Goal: Task Accomplishment & Management: Manage account settings

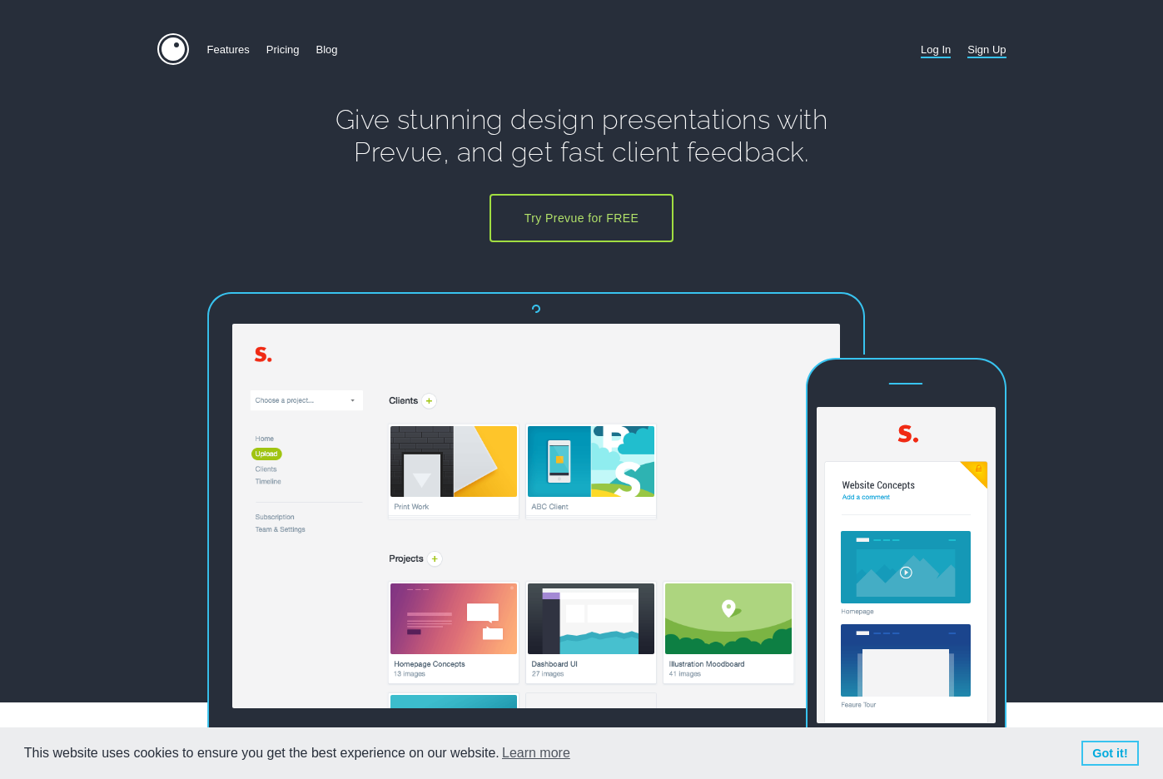
click at [934, 47] on link "Log In" at bounding box center [936, 49] width 30 height 32
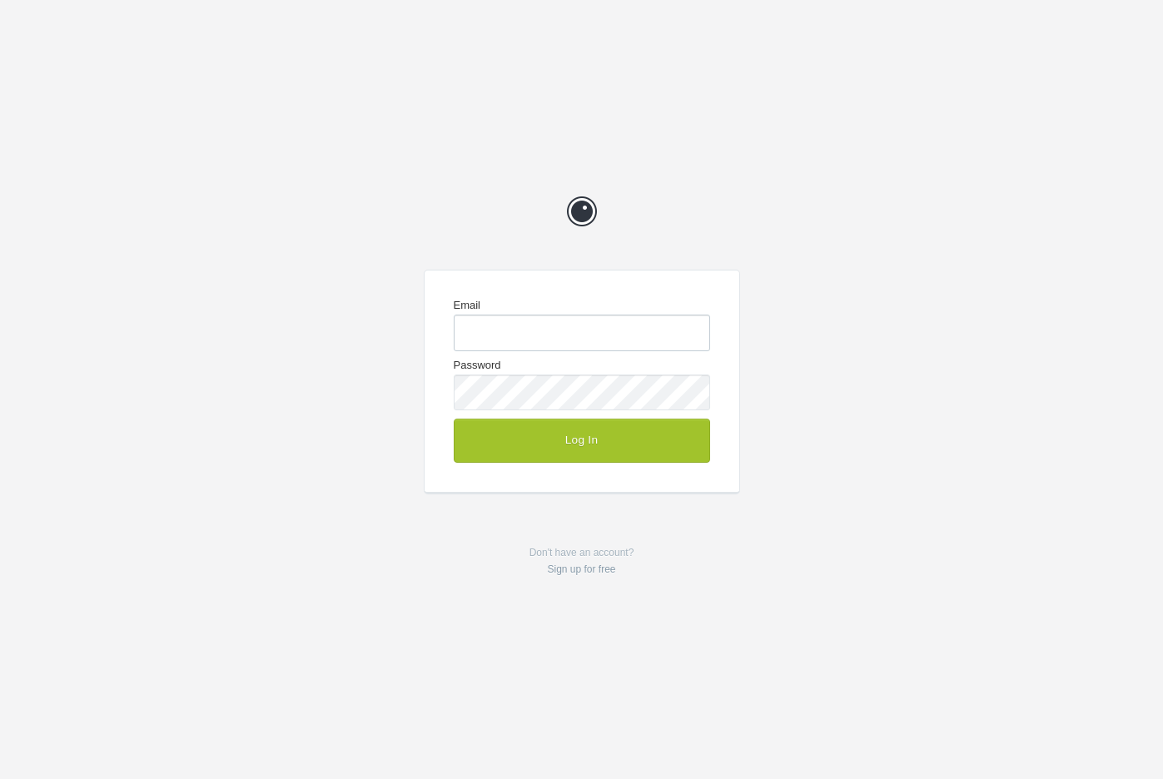
click at [635, 330] on input "Email" at bounding box center [582, 333] width 256 height 36
click at [0, 779] on com-1password-button at bounding box center [0, 779] width 0 height 0
type input "enquiries@jeremyhickman.co.uk"
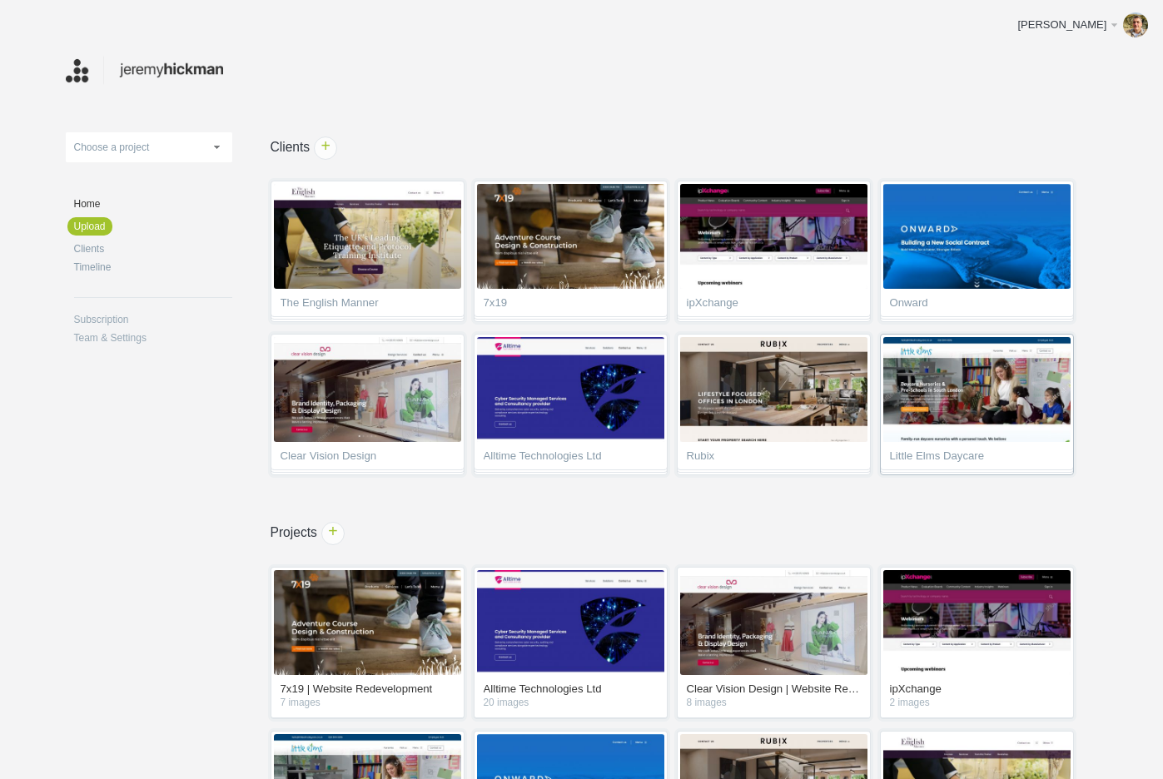
click at [954, 404] on img at bounding box center [977, 389] width 187 height 105
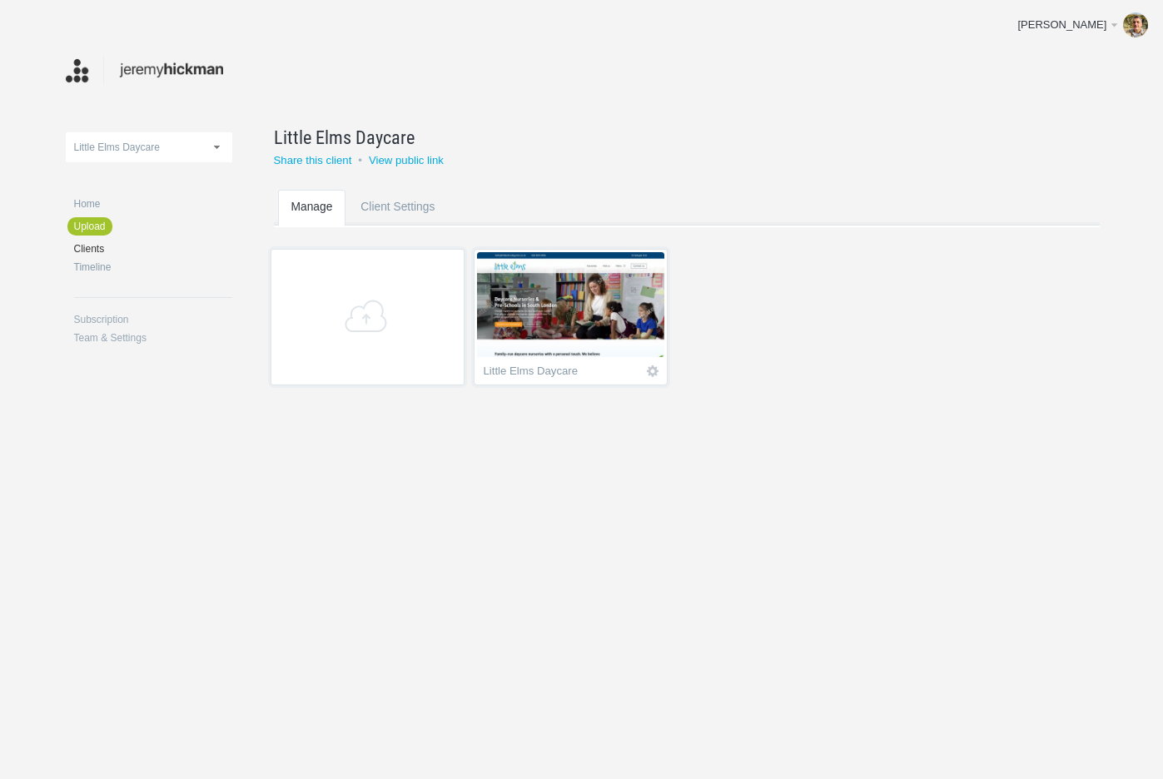
click at [580, 323] on img at bounding box center [570, 304] width 187 height 105
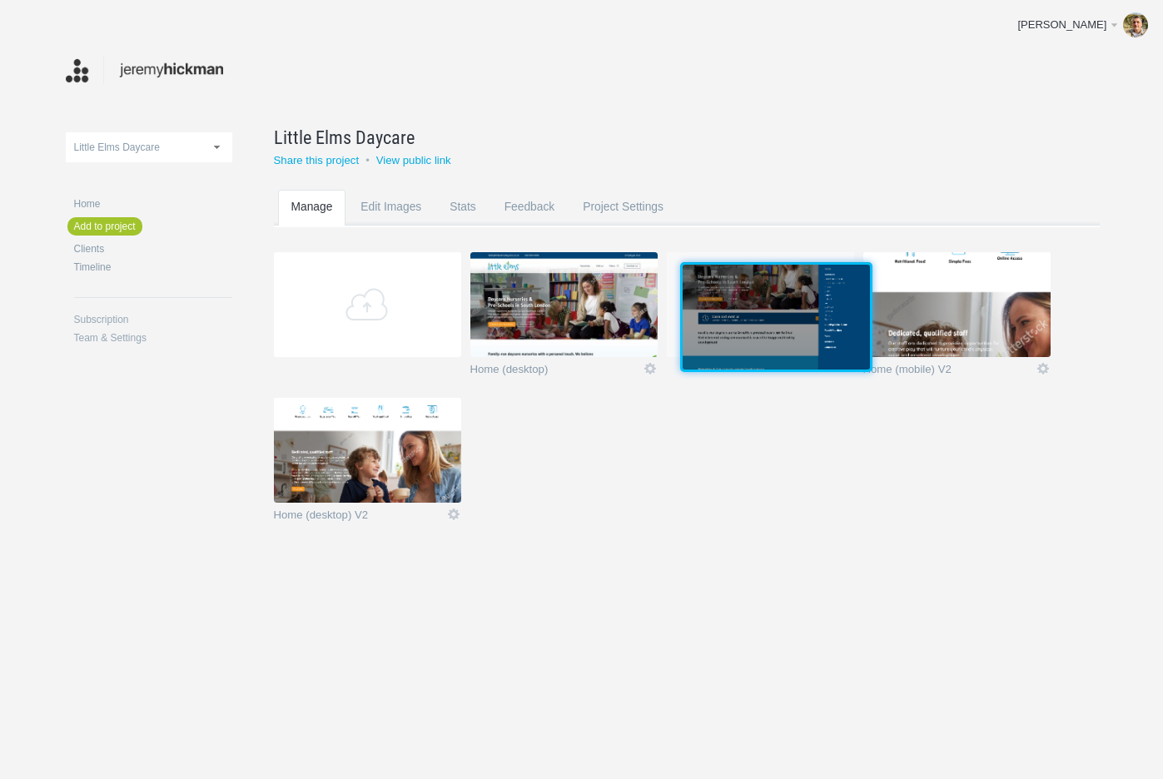
drag, startPoint x: 632, startPoint y: 395, endPoint x: 800, endPoint y: 353, distance: 173.3
click at [800, 353] on img at bounding box center [776, 317] width 187 height 105
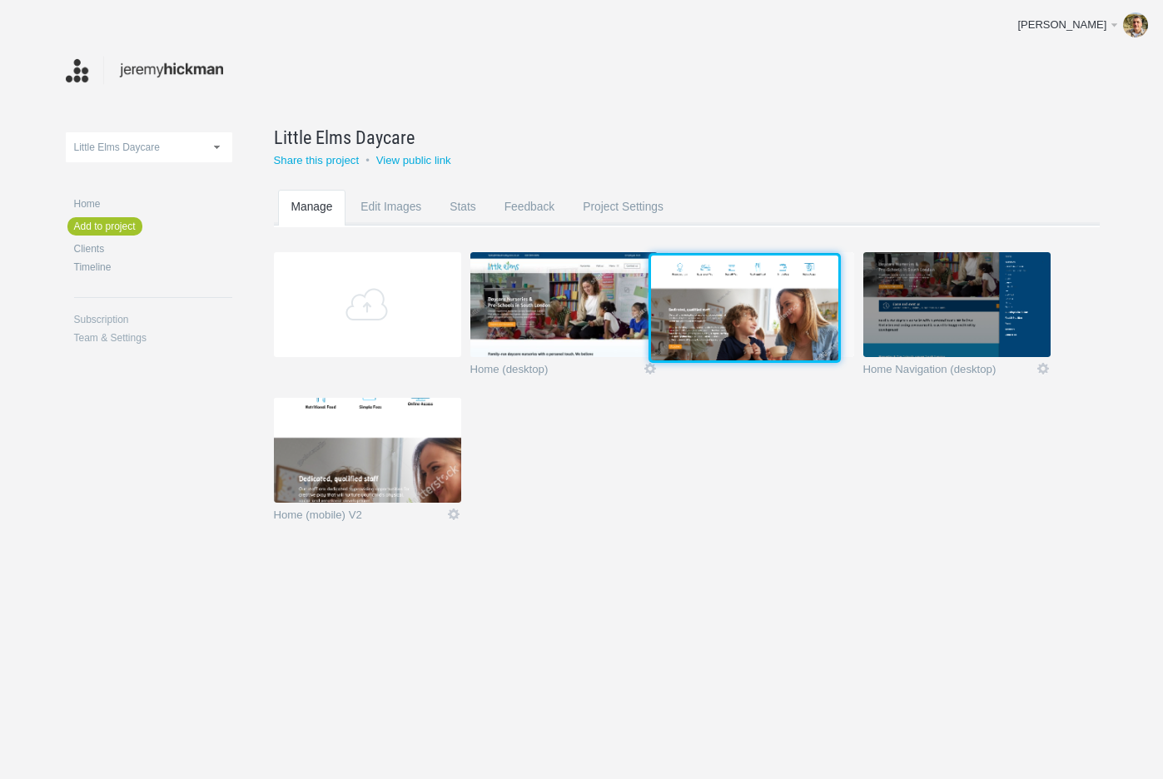
drag, startPoint x: 374, startPoint y: 481, endPoint x: 742, endPoint y: 340, distance: 394.1
click at [742, 340] on img at bounding box center [744, 308] width 187 height 105
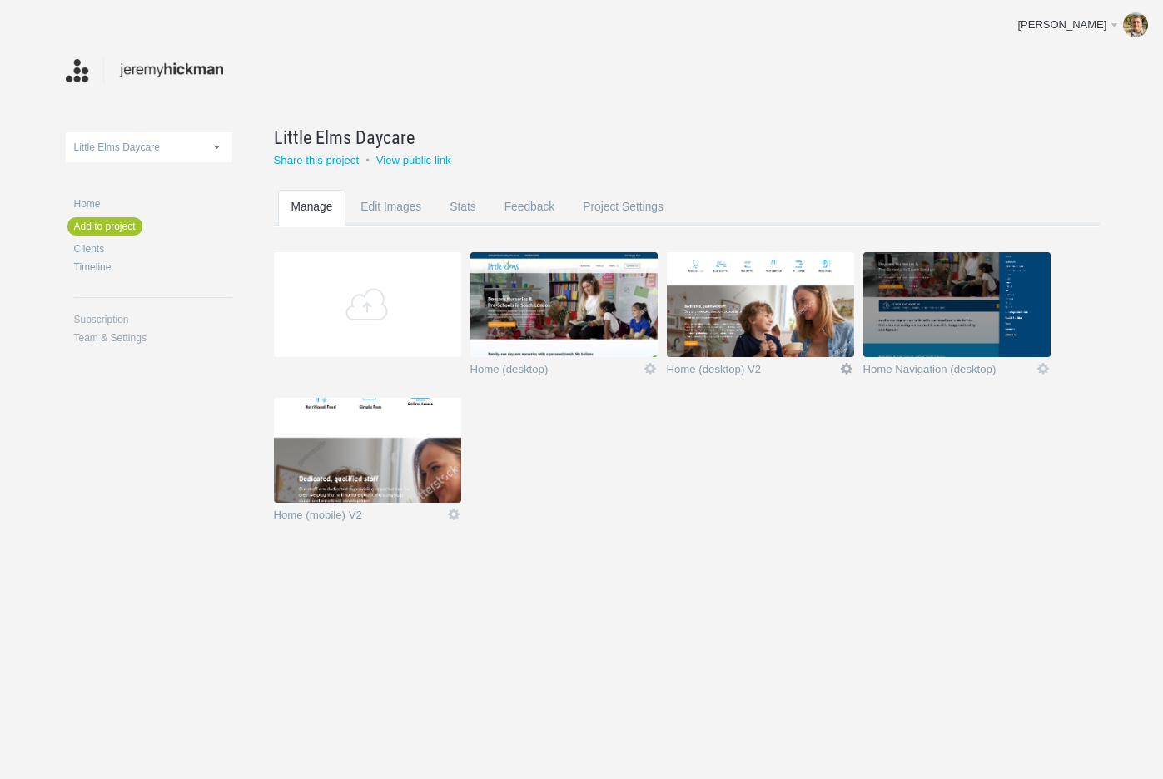
click at [844, 366] on link "Edit" at bounding box center [846, 368] width 15 height 15
click at [814, 298] on link "Edit / Replace" at bounding box center [814, 300] width 101 height 19
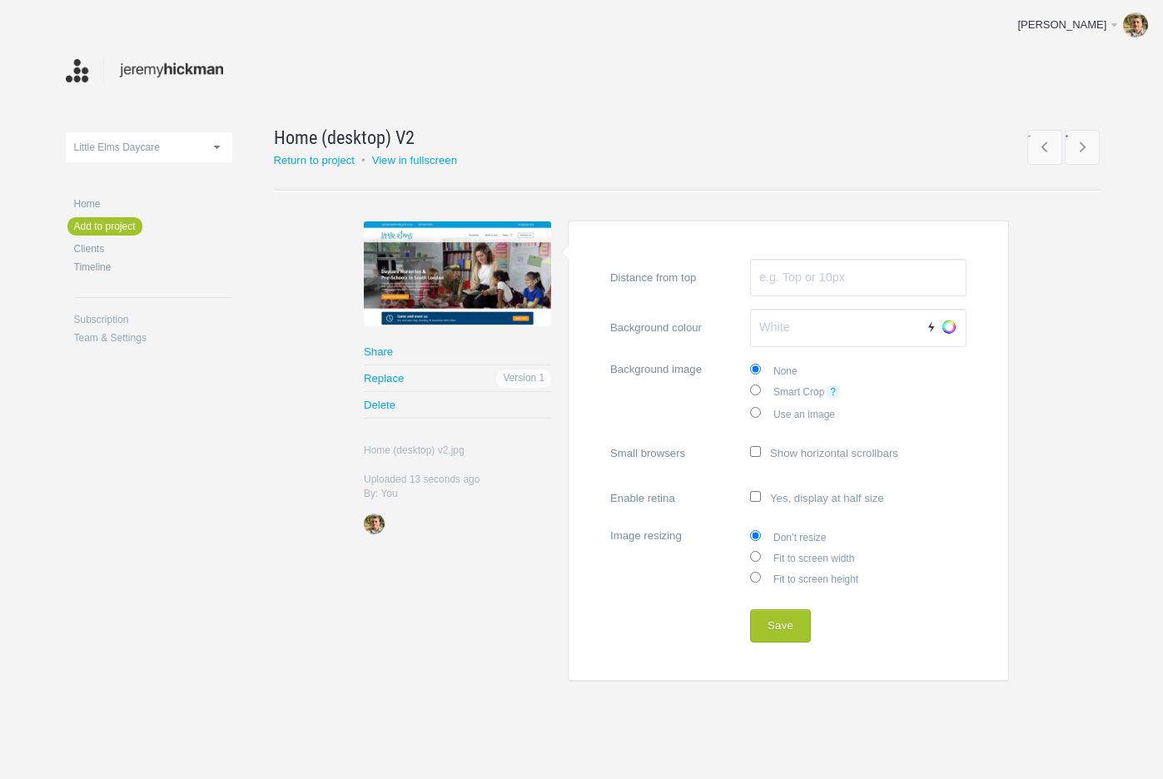
click at [823, 552] on label "Fit to screen width" at bounding box center [858, 557] width 217 height 21
click at [761, 552] on input "Fit to screen width" at bounding box center [755, 556] width 11 height 11
radio input "true"
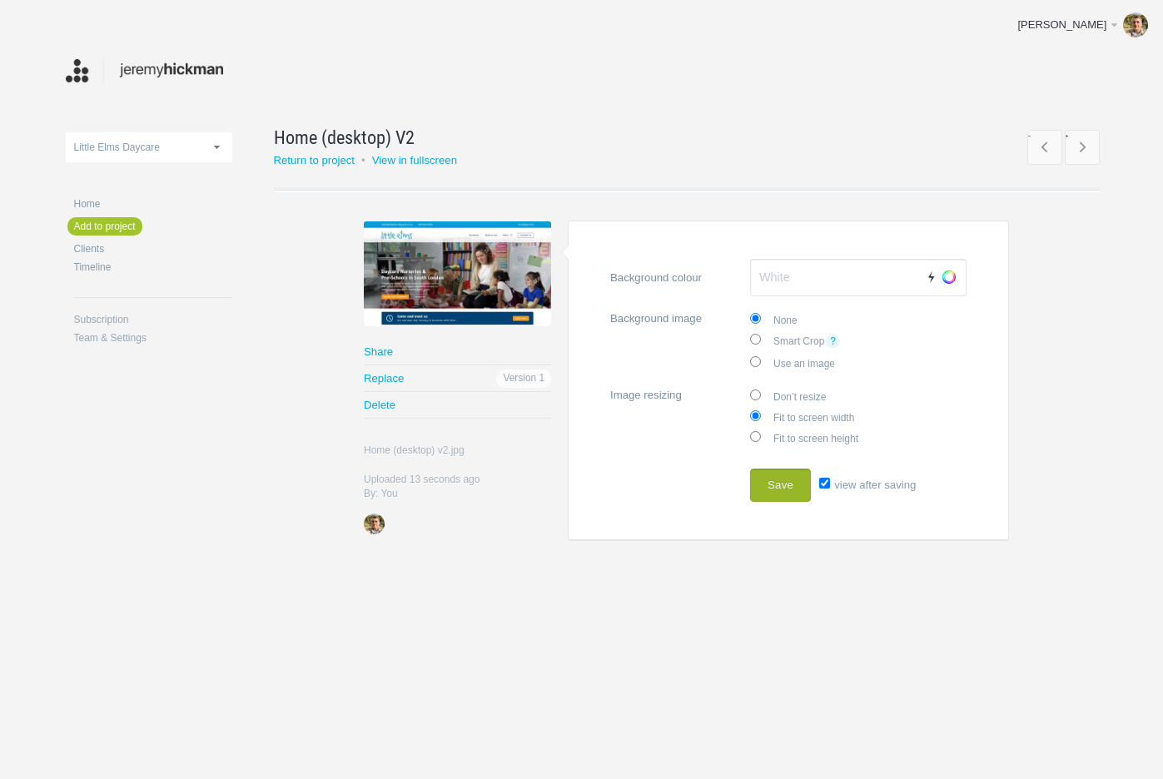
click at [805, 489] on button "Save" at bounding box center [780, 485] width 61 height 33
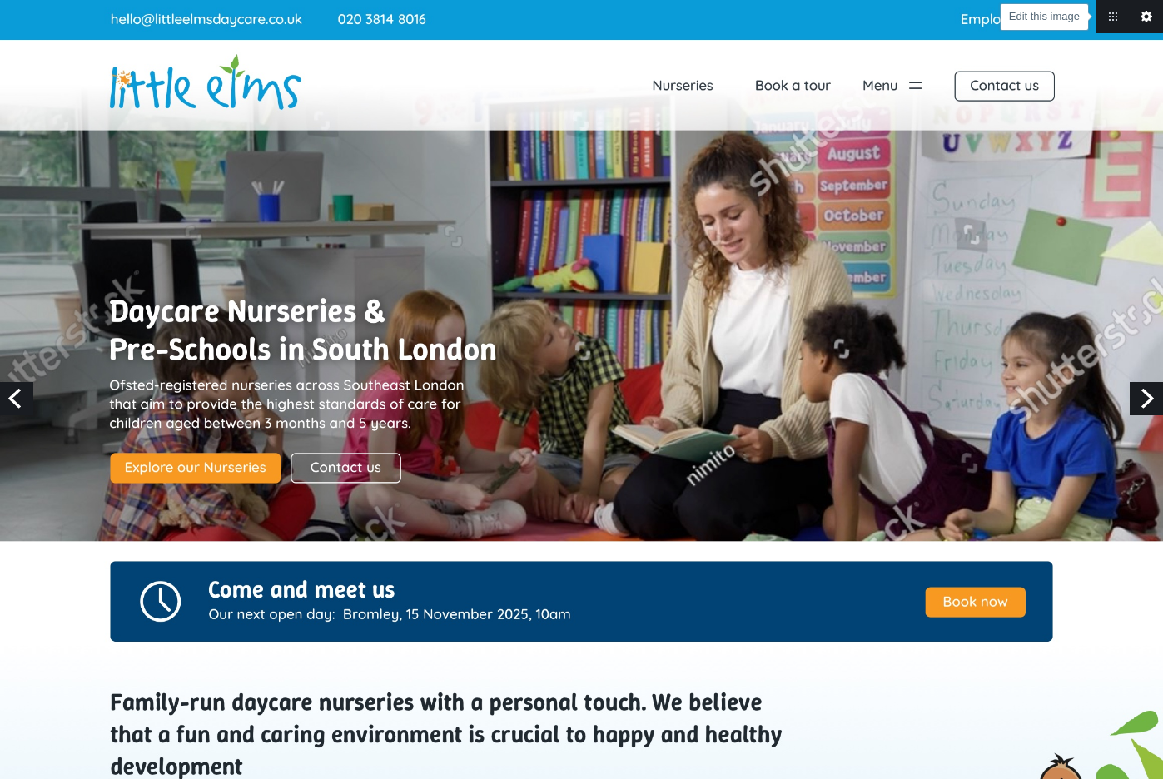
click at [1146, 16] on link "Edit this image" at bounding box center [1146, 16] width 33 height 33
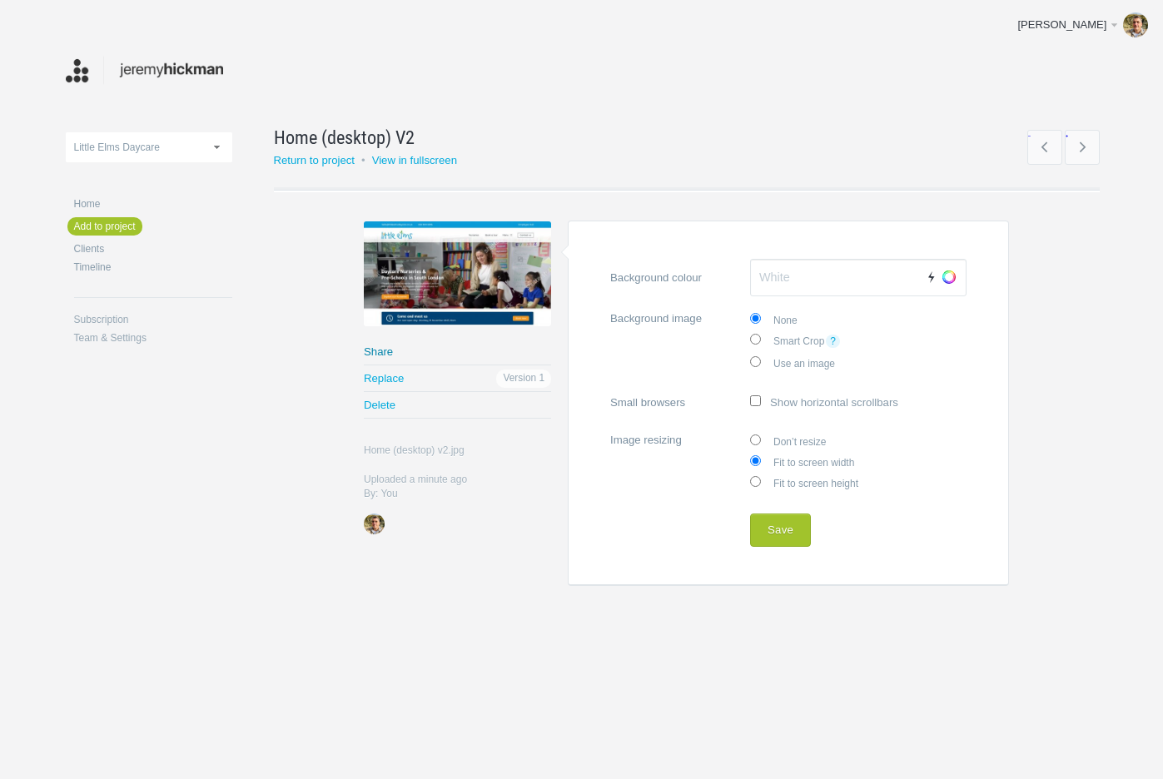
click at [376, 351] on link "Share" at bounding box center [457, 352] width 187 height 26
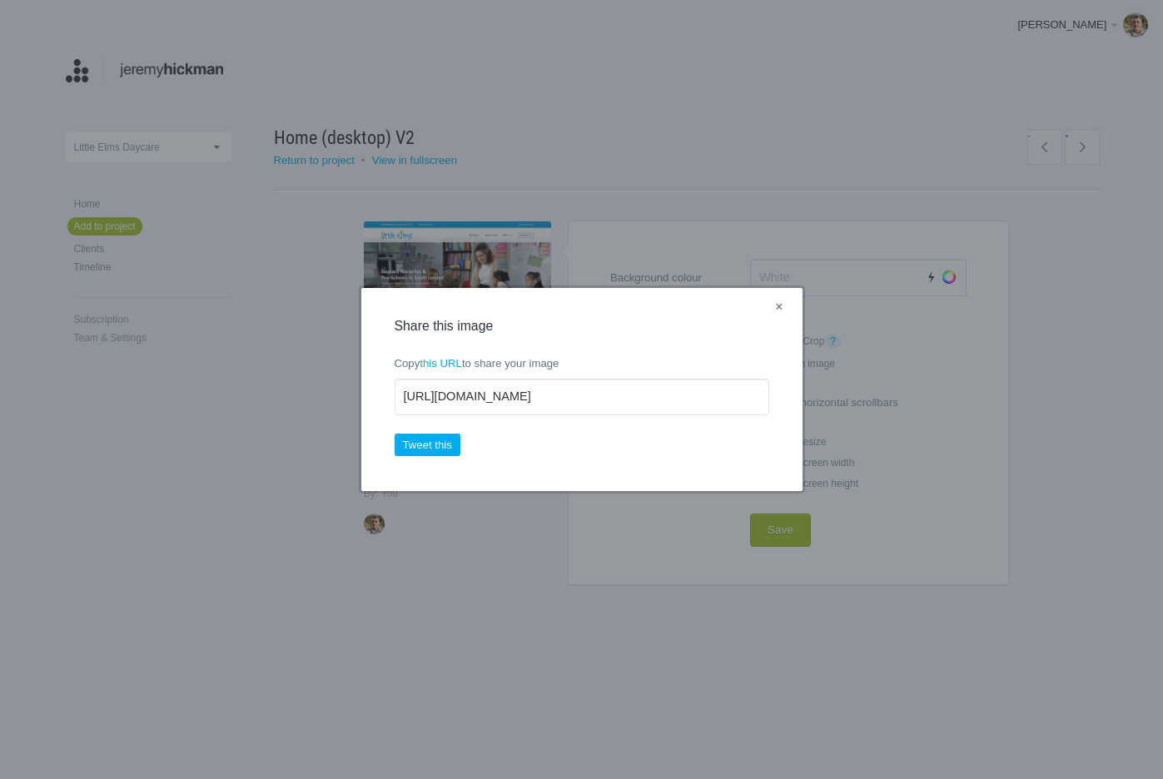
click at [779, 307] on link "×" at bounding box center [779, 308] width 21 height 22
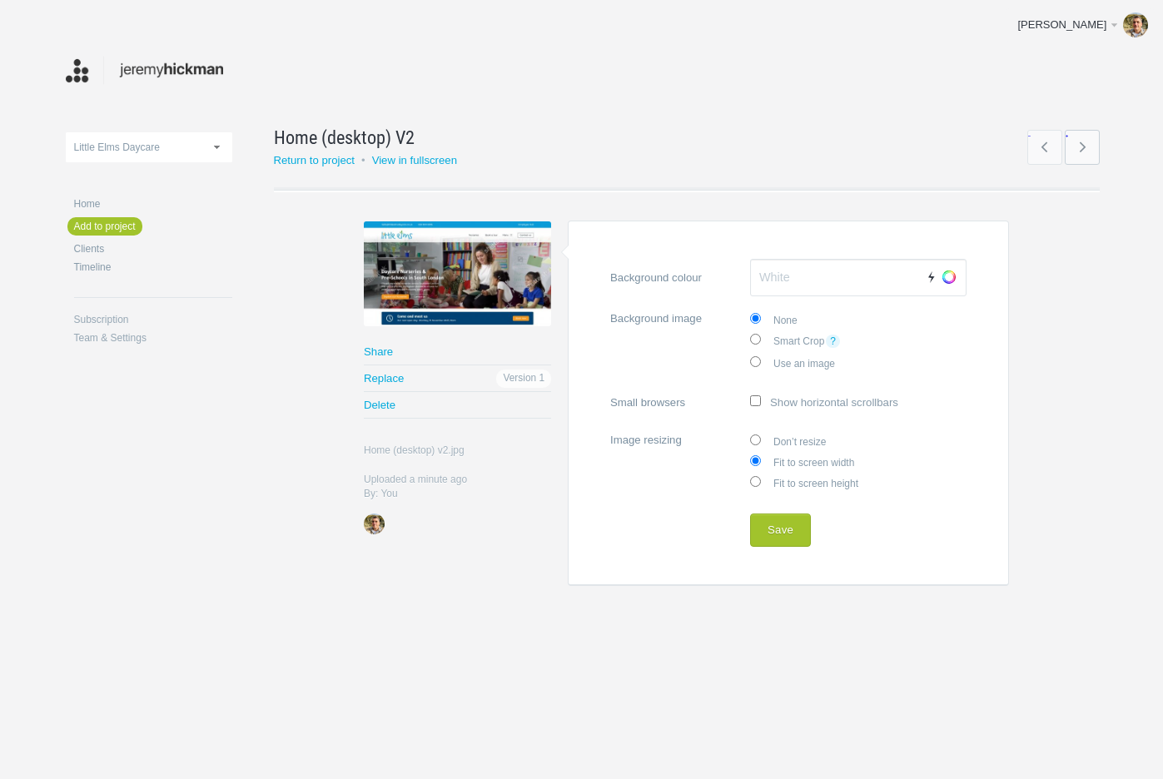
click at [1083, 144] on link "→" at bounding box center [1082, 147] width 35 height 35
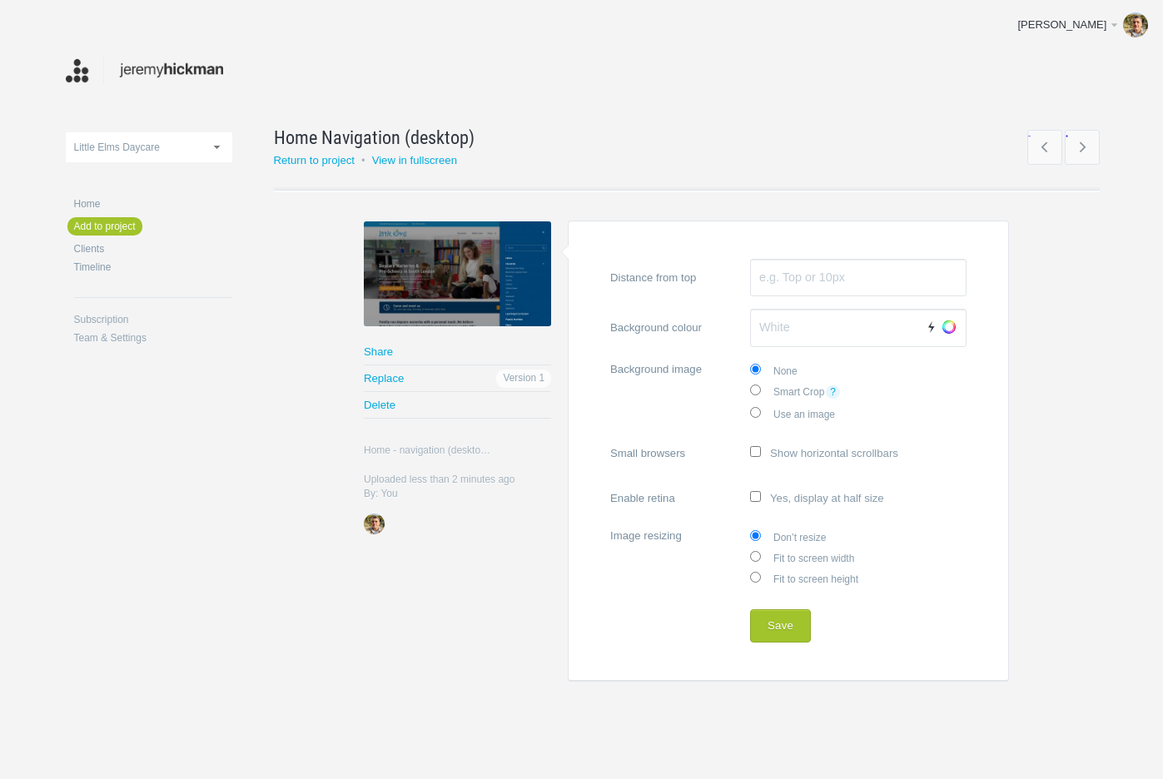
click at [806, 562] on label "Fit to screen width" at bounding box center [858, 557] width 217 height 21
click at [761, 562] on input "Fit to screen width" at bounding box center [755, 556] width 11 height 11
radio input "true"
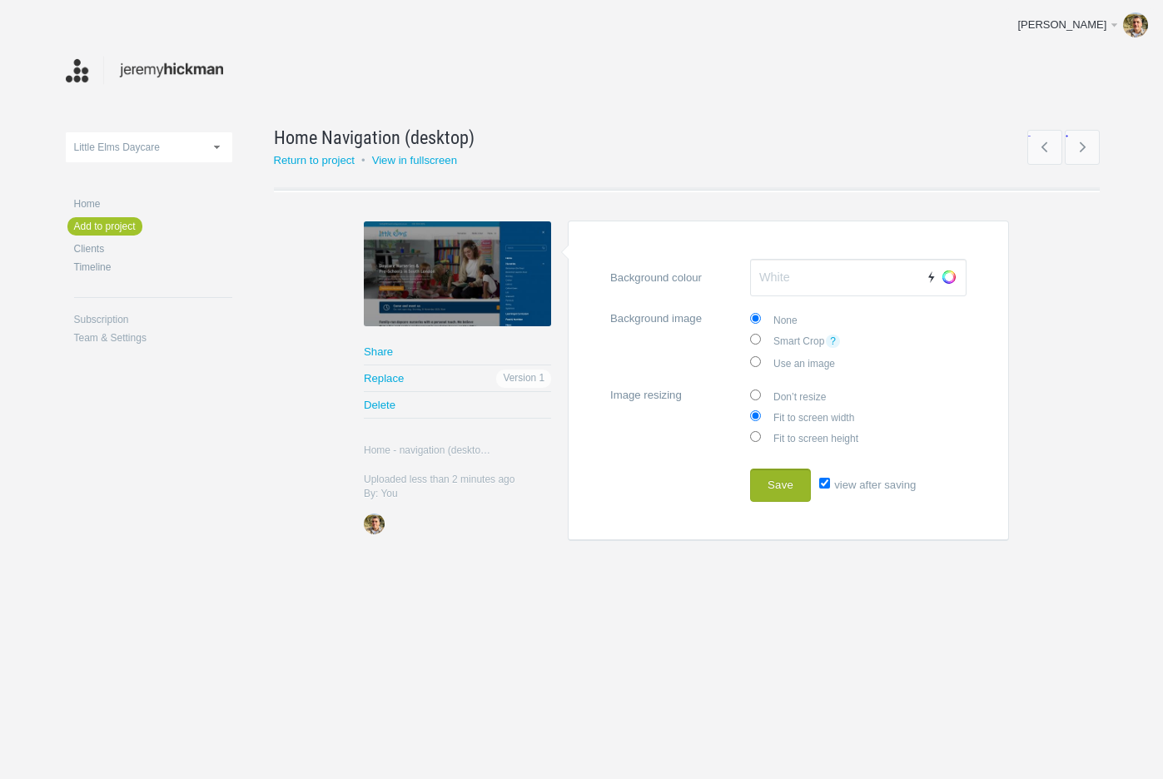
click at [785, 484] on button "Save" at bounding box center [780, 485] width 61 height 33
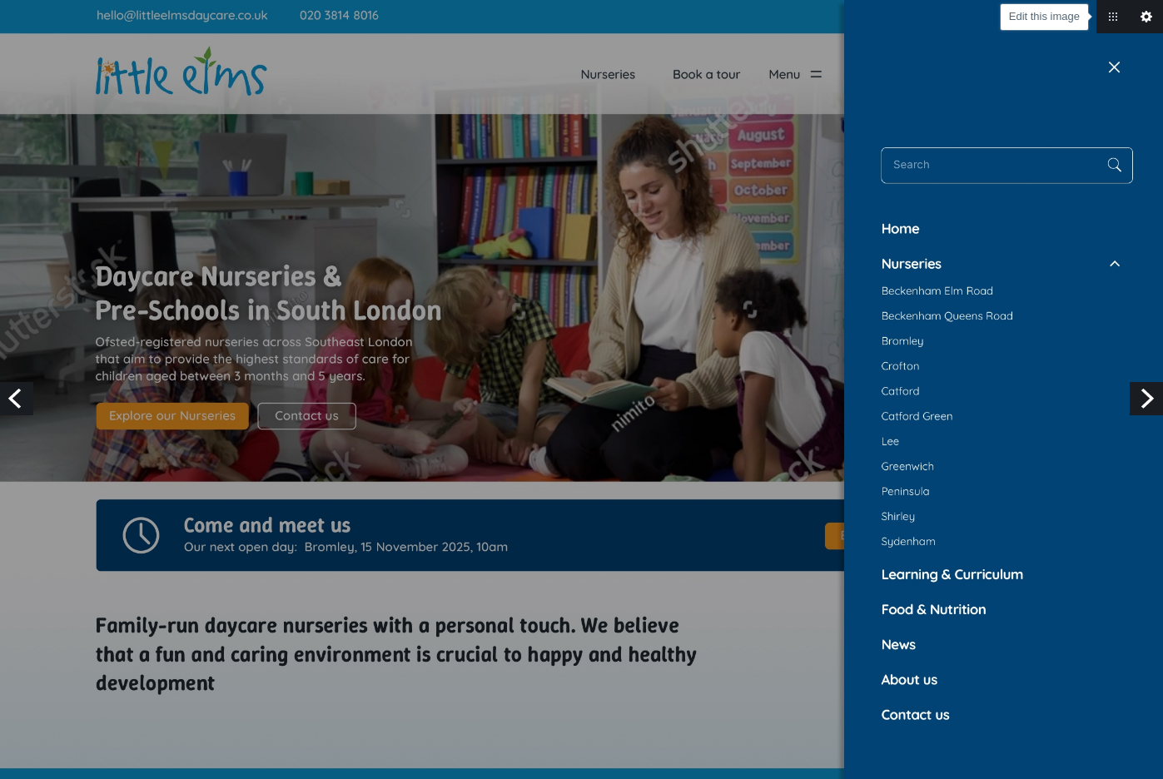
click at [1136, 23] on link "Edit this image" at bounding box center [1146, 16] width 33 height 33
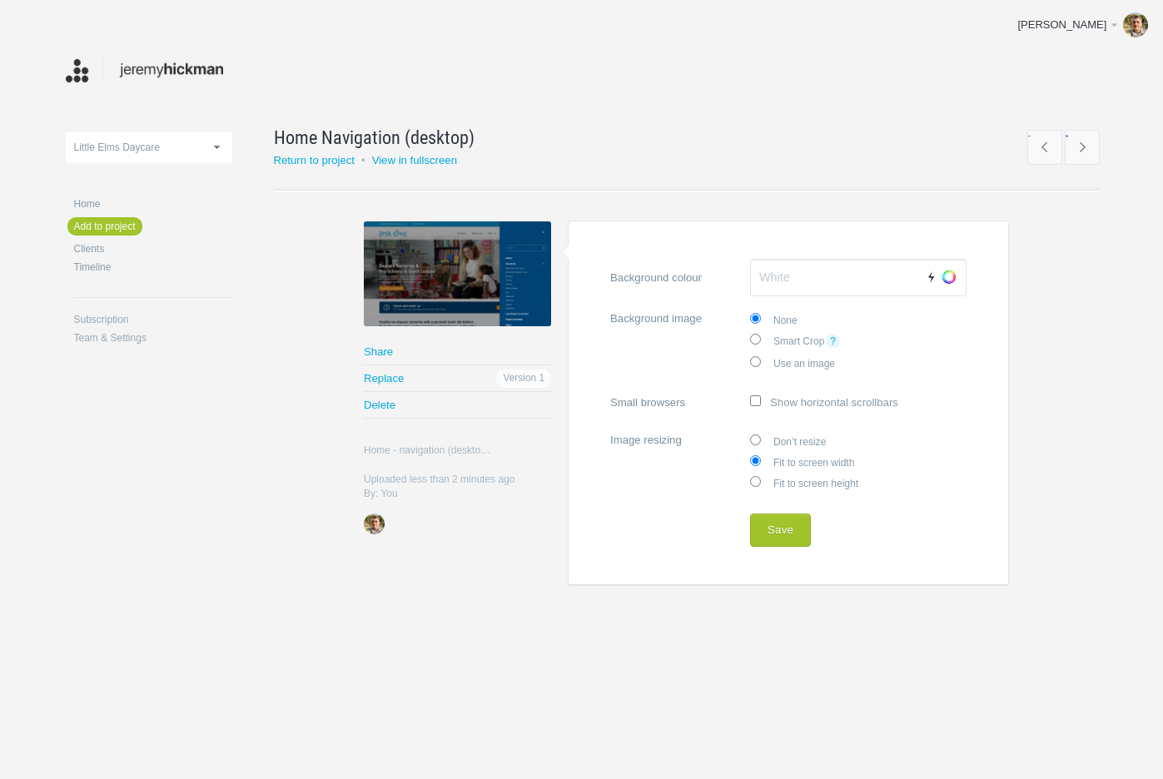
click at [386, 347] on link "Share" at bounding box center [457, 352] width 187 height 26
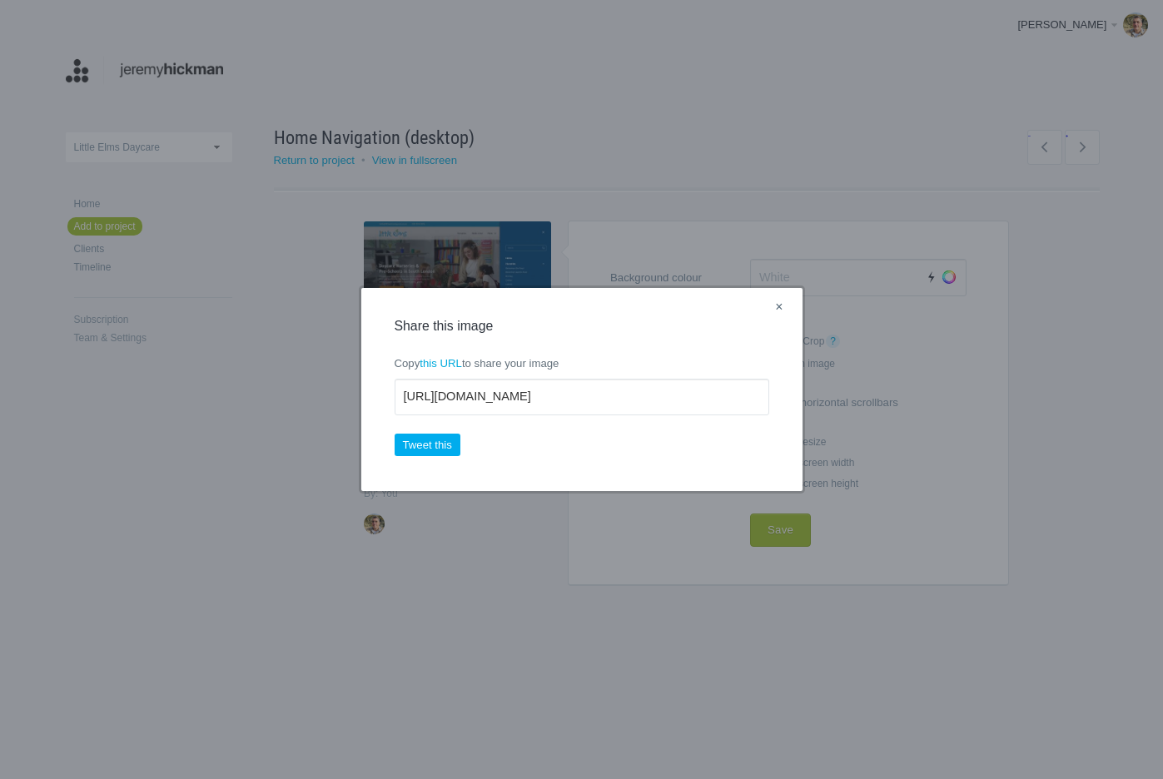
click at [781, 309] on link "×" at bounding box center [779, 308] width 21 height 22
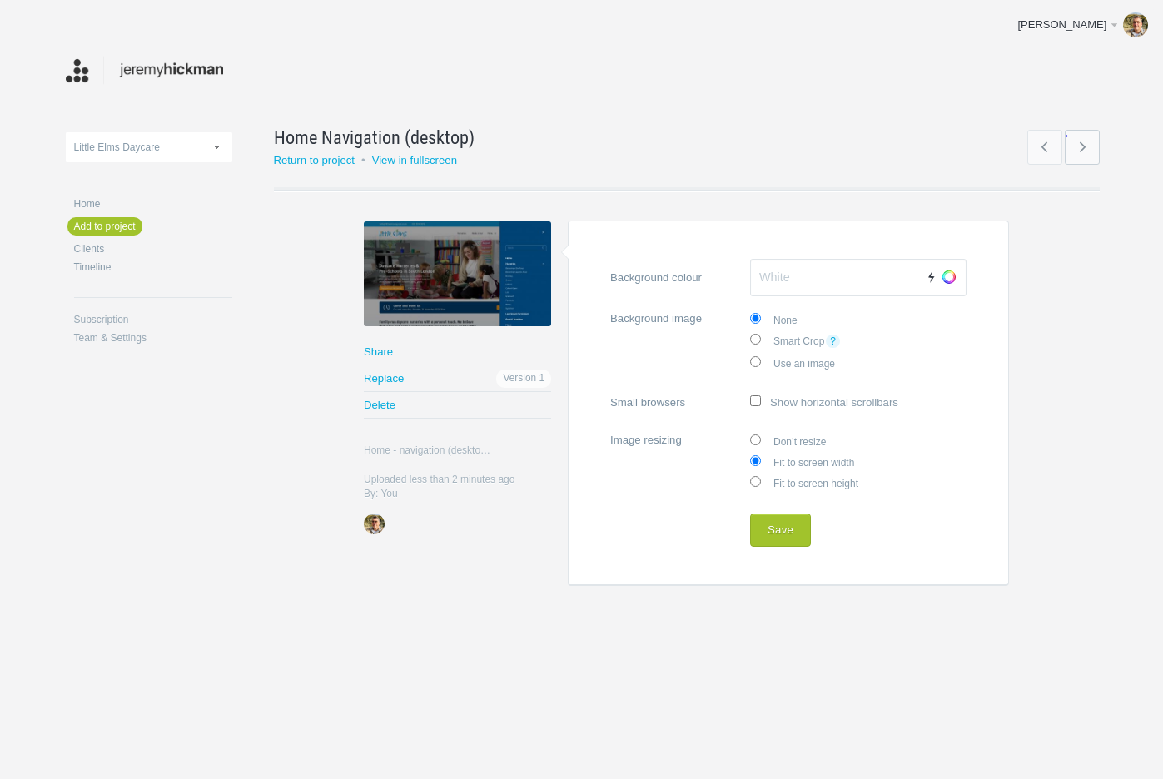
drag, startPoint x: 1070, startPoint y: 152, endPoint x: 1070, endPoint y: 161, distance: 9.2
click at [1080, 153] on link "→" at bounding box center [1082, 147] width 35 height 35
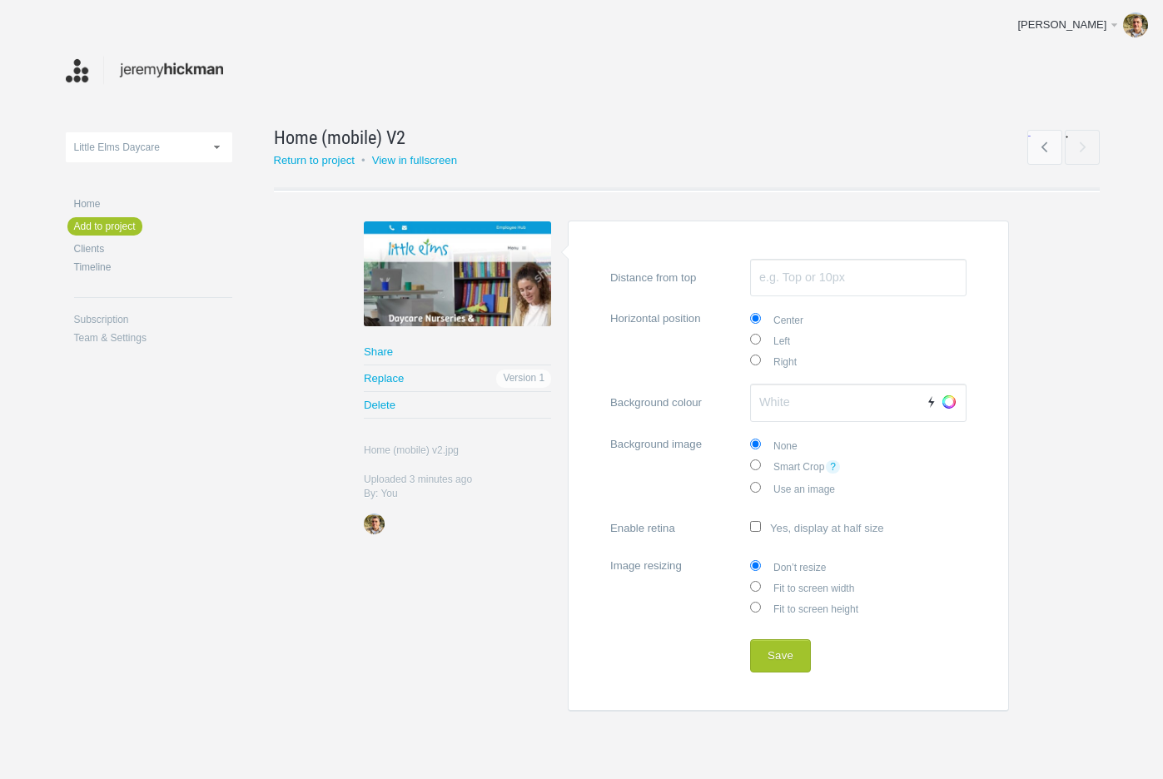
click at [821, 585] on label "Fit to screen width" at bounding box center [858, 587] width 217 height 21
click at [761, 585] on input "Fit to screen width" at bounding box center [755, 586] width 11 height 11
radio input "true"
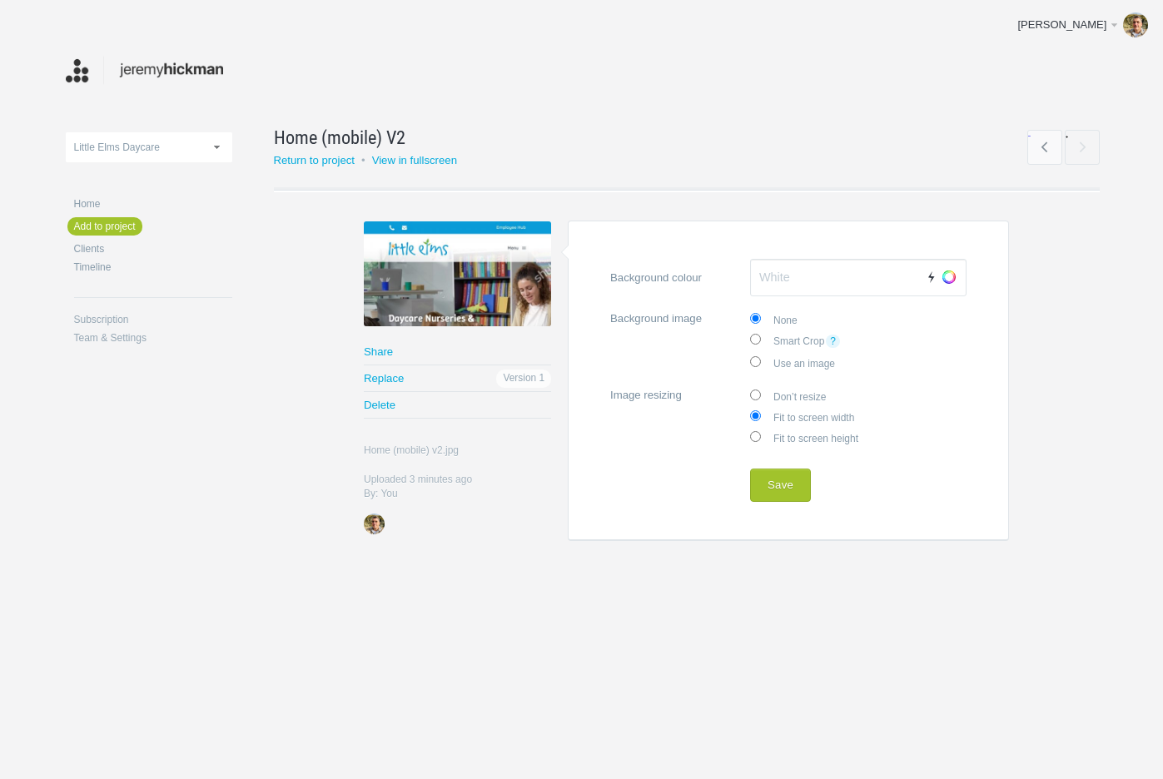
click at [799, 393] on label "Don’t resize" at bounding box center [858, 396] width 217 height 21
click at [761, 393] on input "Don’t resize" at bounding box center [755, 395] width 11 height 11
radio input "true"
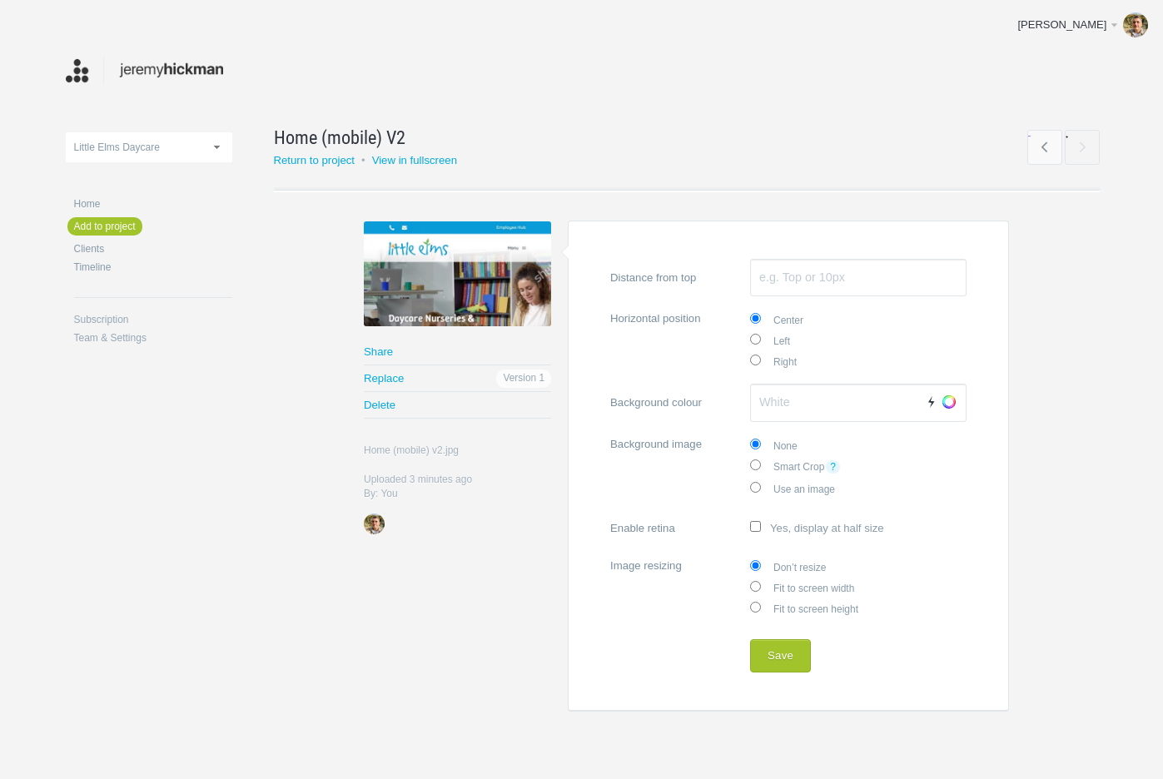
click at [808, 528] on label "Enable retina Yes, display at half size" at bounding box center [788, 527] width 356 height 32
click at [761, 528] on input "Enable retina Yes, display at half size" at bounding box center [755, 526] width 11 height 11
checkbox input "true"
click at [796, 284] on input "Distance from top" at bounding box center [858, 278] width 217 height 38
click at [796, 284] on input "500px" at bounding box center [858, 278] width 217 height 38
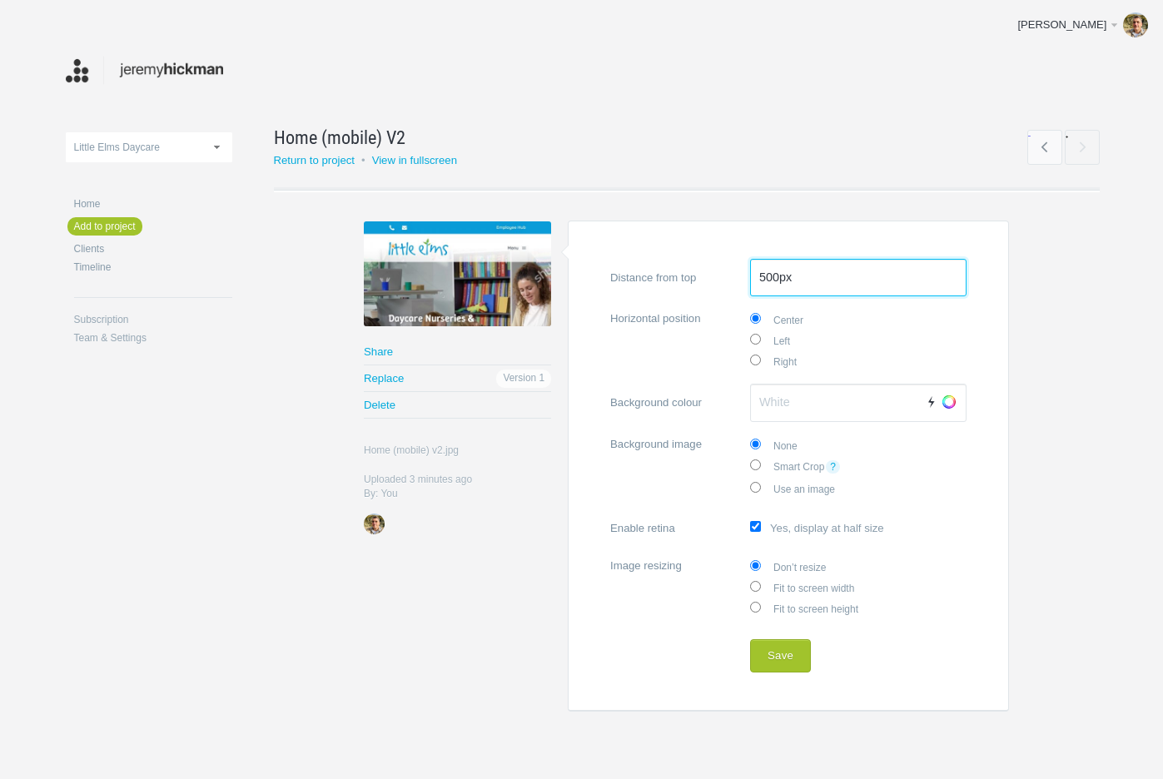
click at [796, 284] on input "500px" at bounding box center [858, 278] width 217 height 38
type input "25px"
click at [791, 645] on button "Save" at bounding box center [780, 656] width 61 height 33
type input "#4A4A4A"
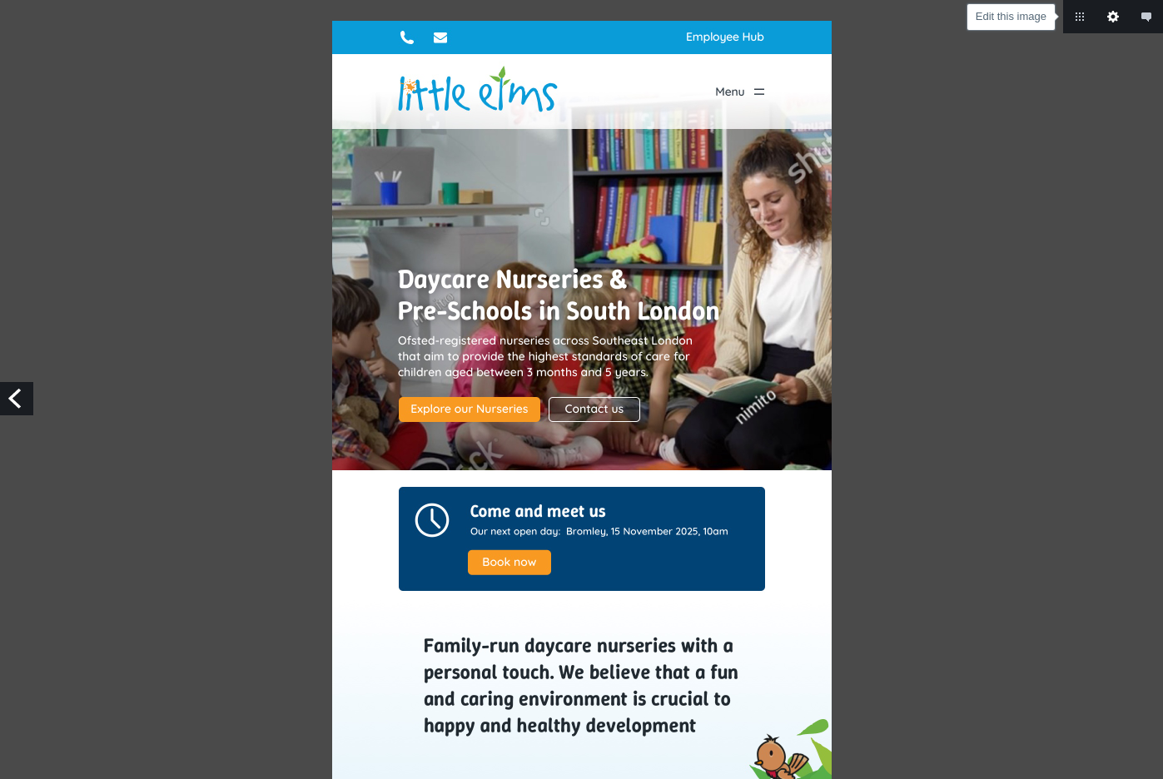
click at [1115, 16] on link "Edit this image" at bounding box center [1113, 16] width 33 height 33
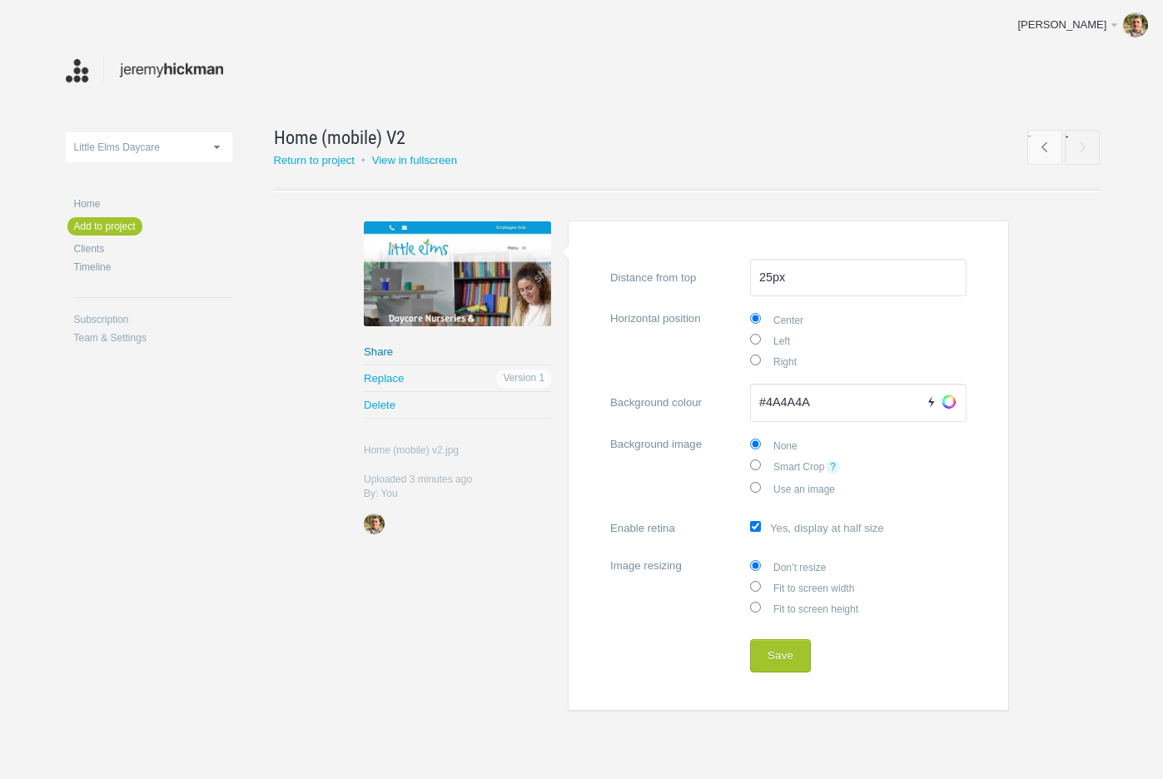
click at [381, 351] on link "Share" at bounding box center [457, 352] width 187 height 26
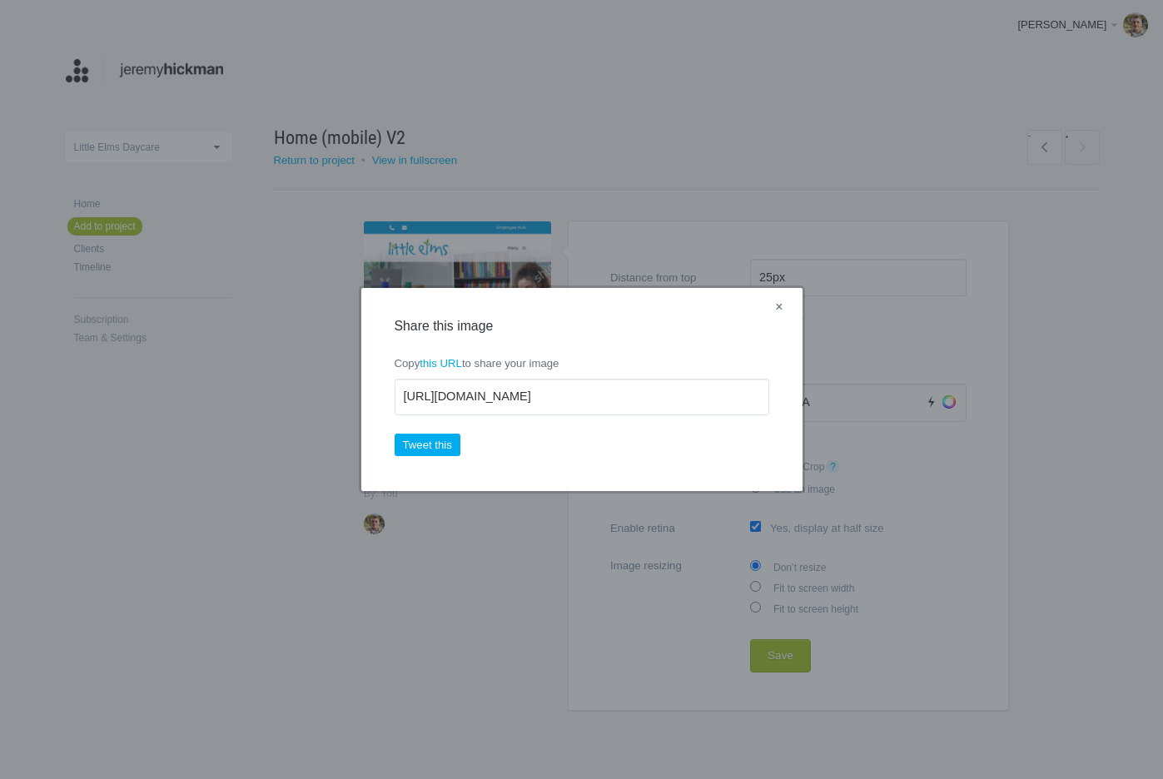
click at [775, 305] on link "×" at bounding box center [779, 308] width 21 height 22
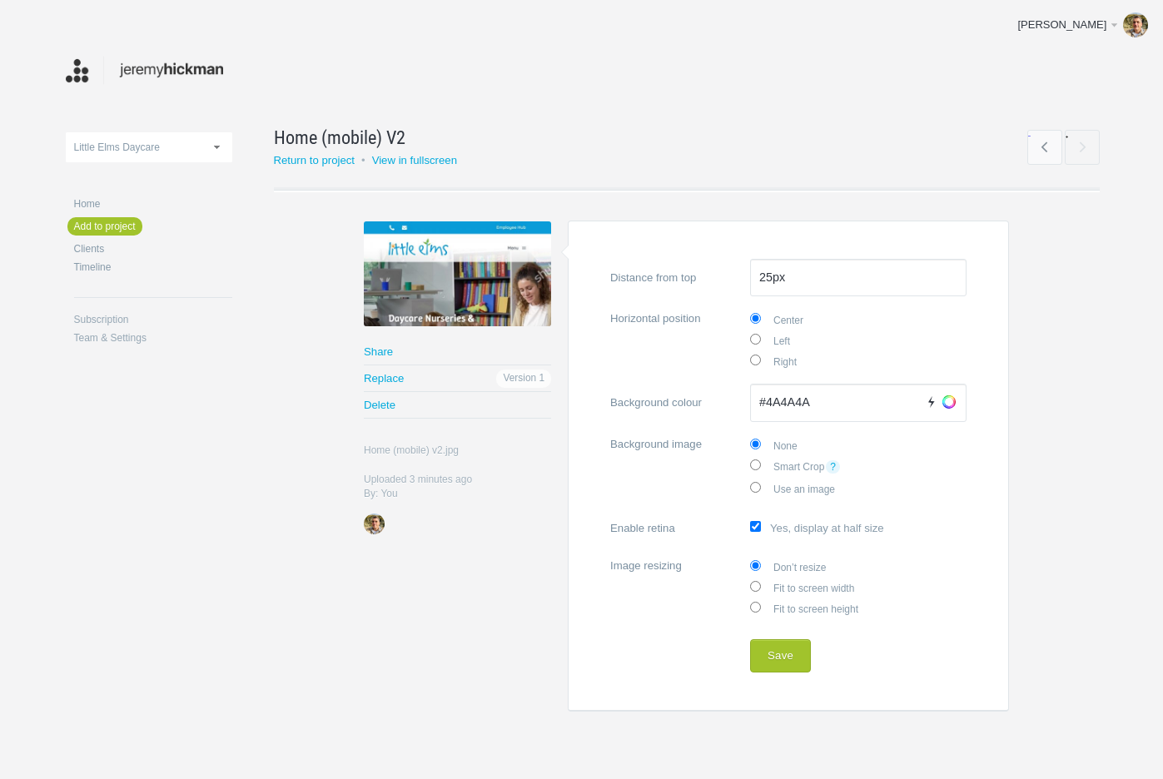
click at [320, 181] on div "Home (mobile) V2 Rename Return to project • View in fullscreen ← →" at bounding box center [666, 162] width 784 height 77
click at [322, 158] on link "Return to project" at bounding box center [315, 160] width 82 height 12
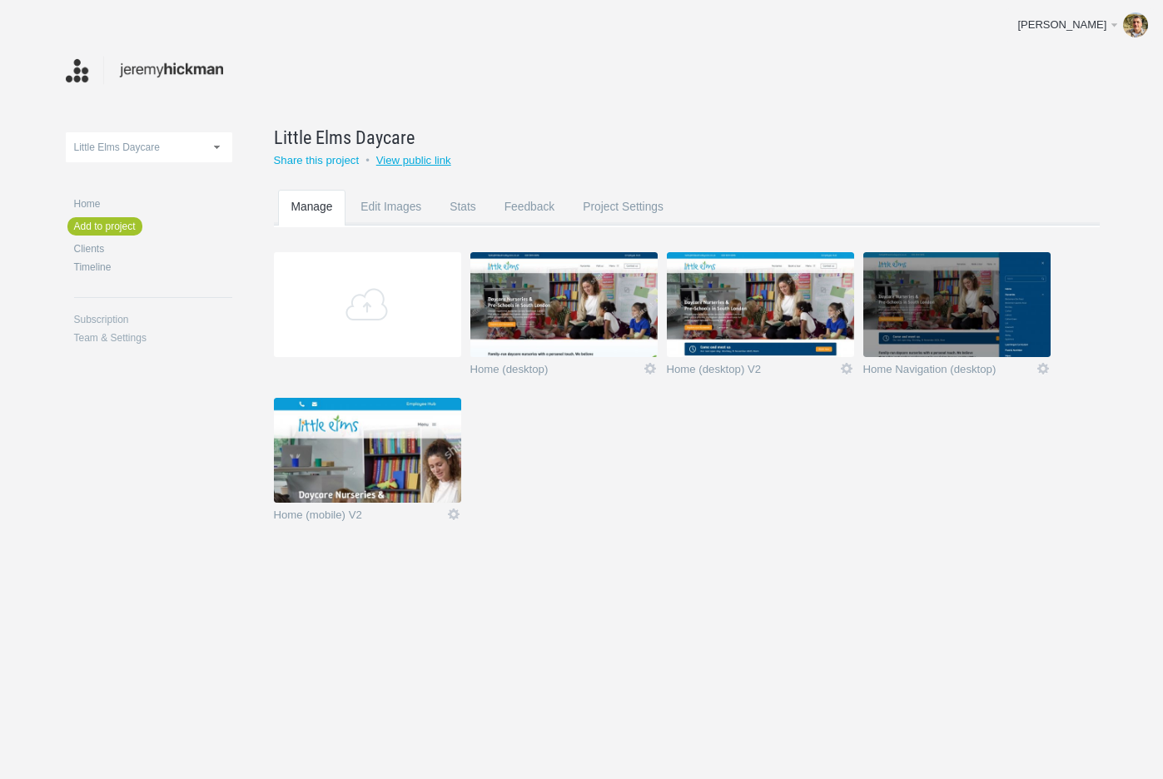
click at [416, 161] on link "View public link" at bounding box center [413, 160] width 75 height 12
click at [314, 160] on link "Share this project" at bounding box center [317, 160] width 86 height 12
